Goal: Information Seeking & Learning: Learn about a topic

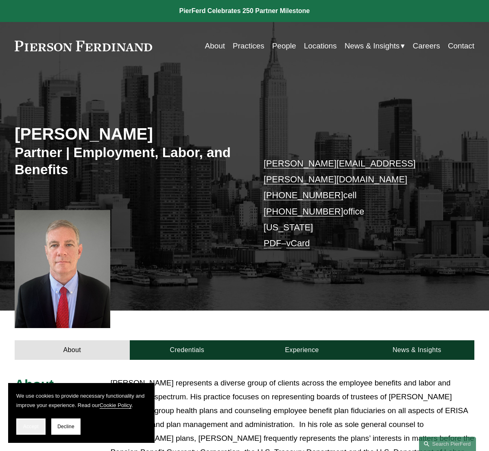
click at [29, 424] on span "Accept" at bounding box center [30, 427] width 15 height 6
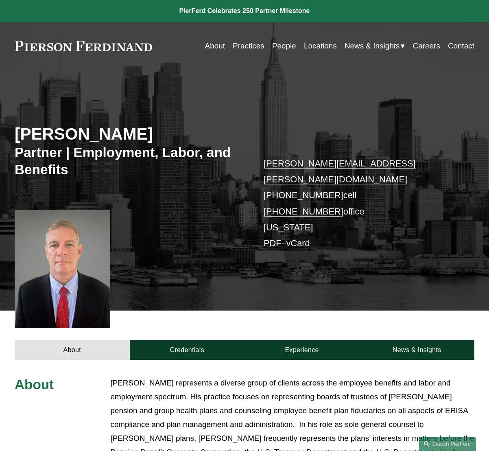
scroll to position [163, 0]
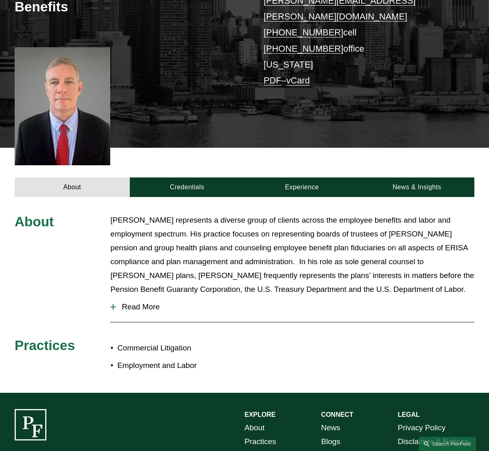
click at [127, 302] on span "Read More" at bounding box center [295, 306] width 359 height 9
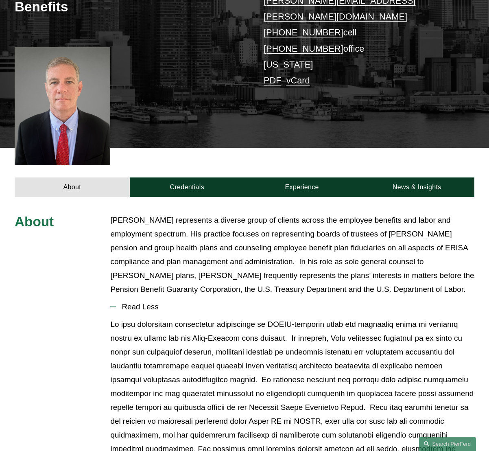
scroll to position [0, 0]
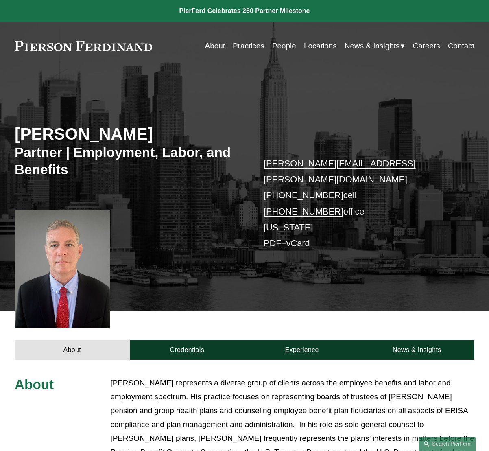
drag, startPoint x: 164, startPoint y: 43, endPoint x: 14, endPoint y: 38, distance: 149.9
click at [14, 38] on div "Skip to Content About Practices People Locations" at bounding box center [244, 46] width 489 height 48
click at [114, 47] on link at bounding box center [84, 46] width 138 height 11
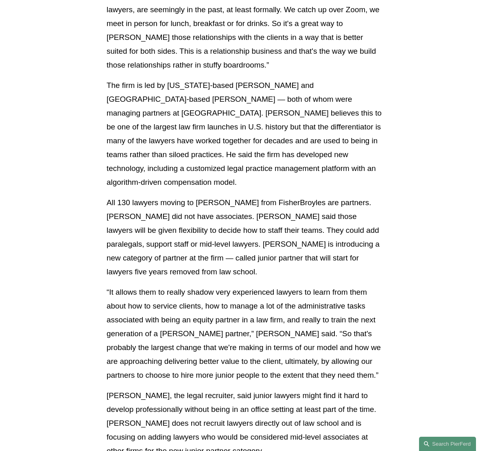
scroll to position [1506, 0]
